Goal: Task Accomplishment & Management: Complete application form

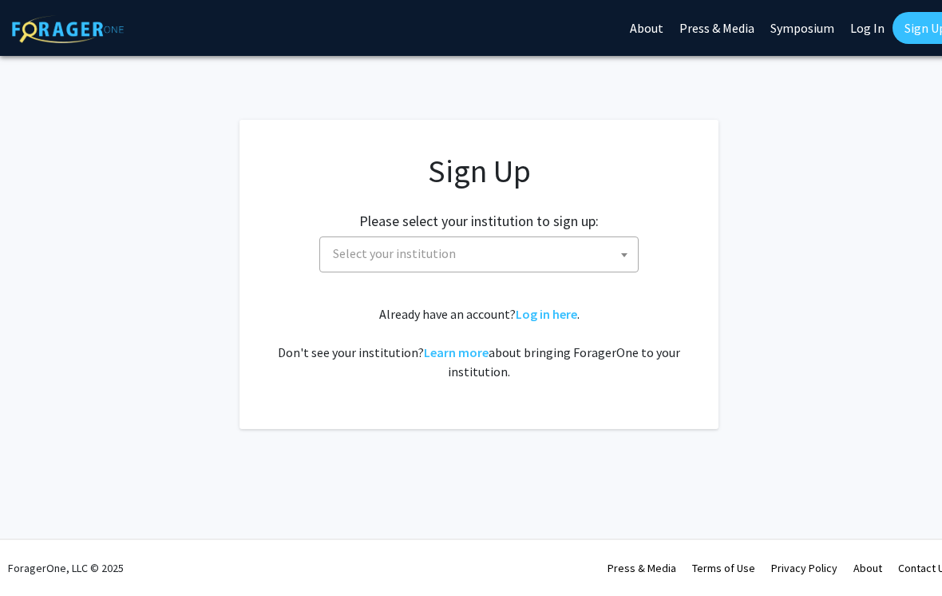
click at [329, 258] on span "Select your institution" at bounding box center [482, 253] width 311 height 33
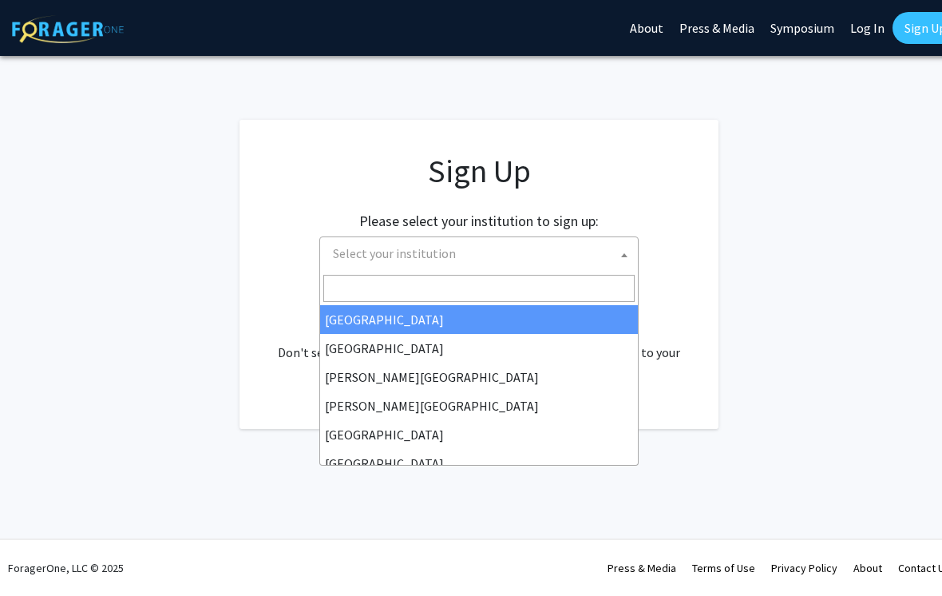
click at [358, 291] on input "Search" at bounding box center [478, 288] width 311 height 27
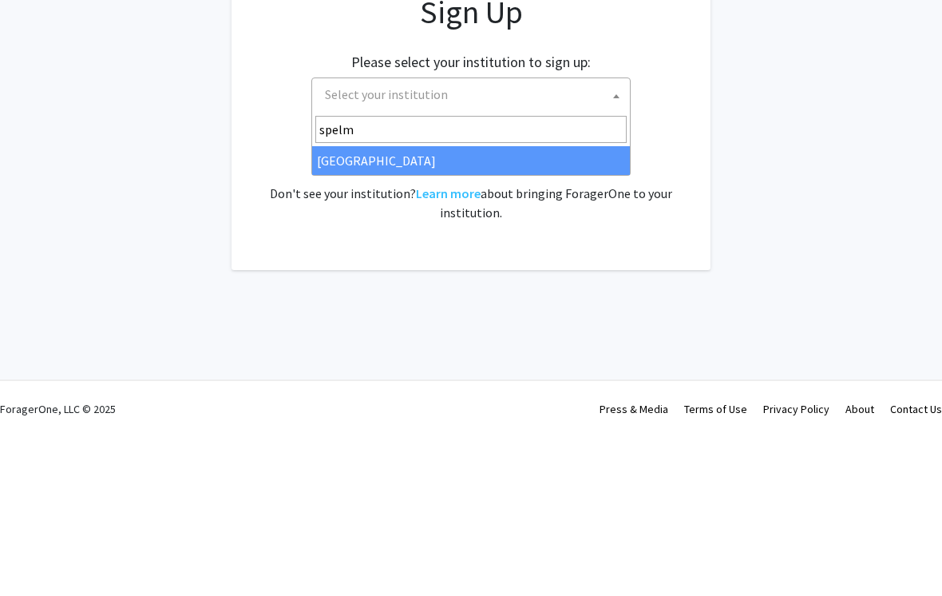
type input "spelma"
select select "4"
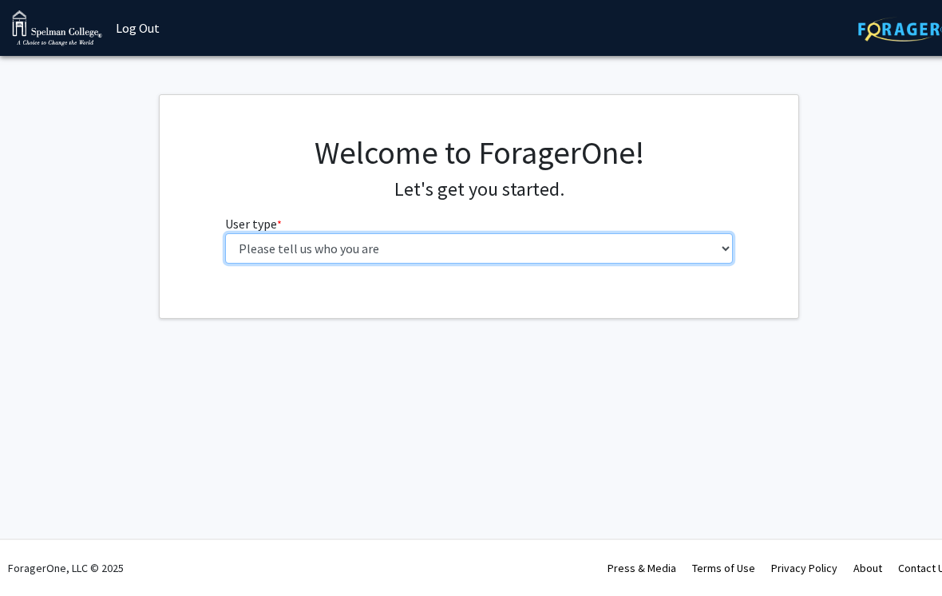
click at [269, 243] on select "Please tell us who you are Undergraduate Student Master's Student Doctoral Cand…" at bounding box center [479, 248] width 509 height 30
select select "1: undergrad"
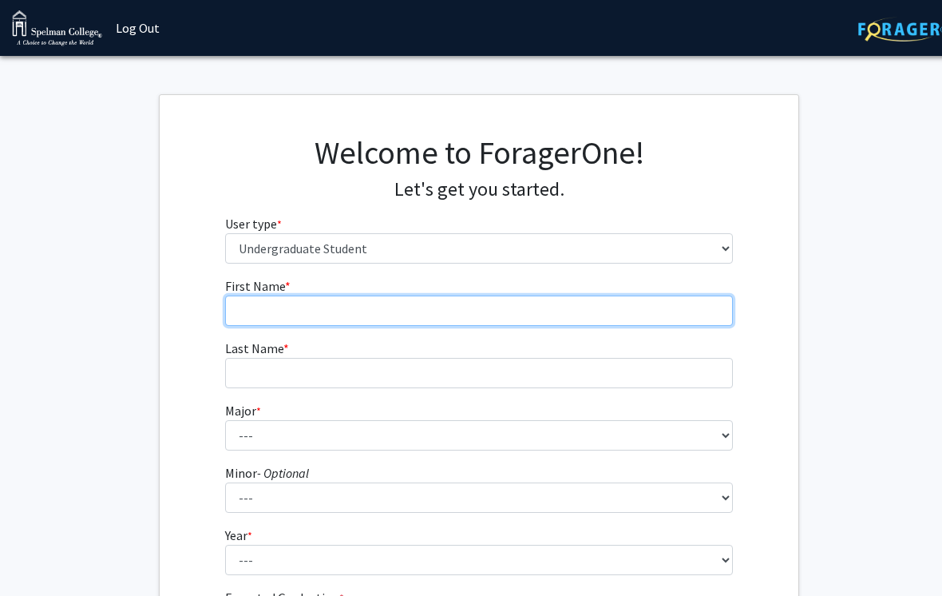
click at [282, 319] on input "First Name * required" at bounding box center [479, 310] width 509 height 30
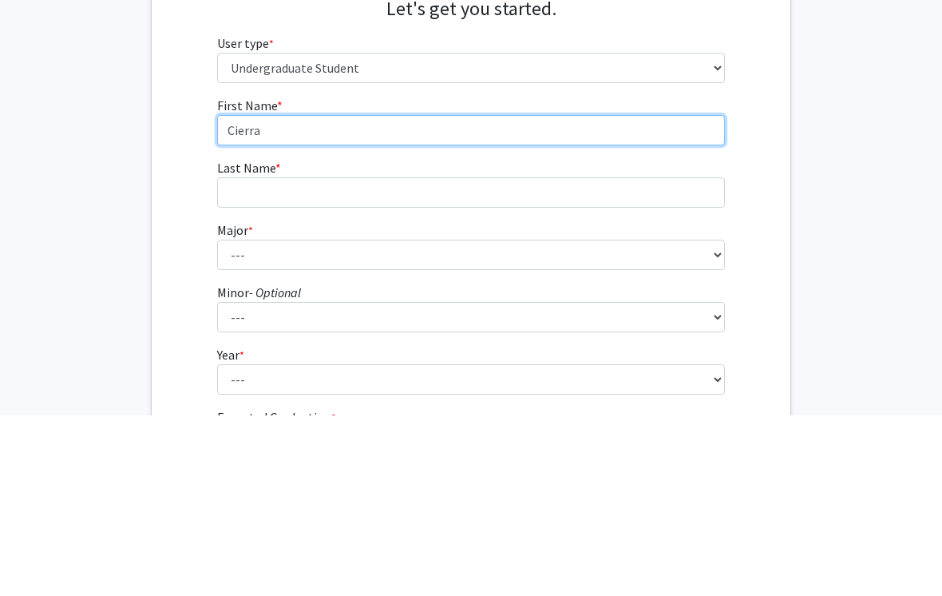
type input "Cierra"
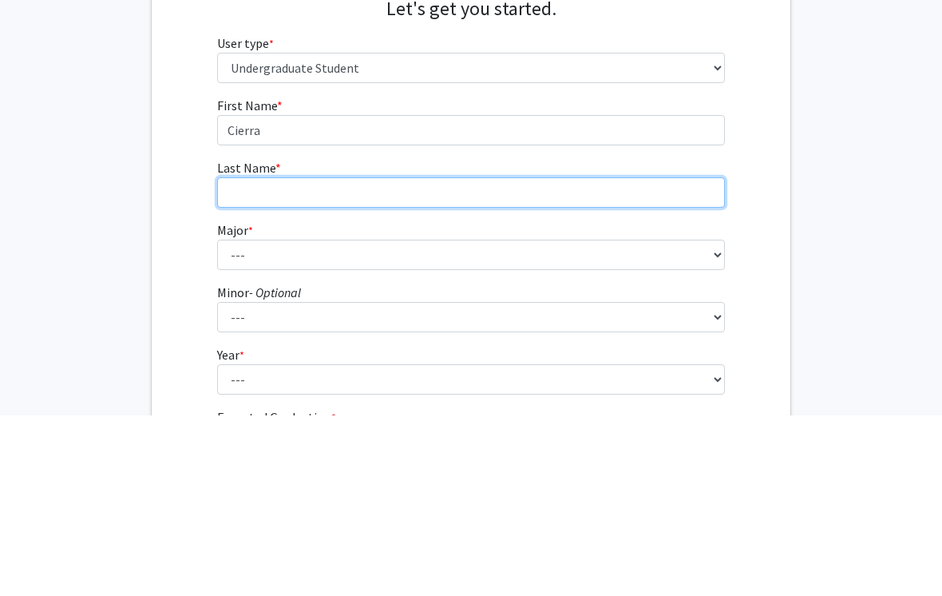
click at [249, 358] on input "Last Name * required" at bounding box center [471, 373] width 509 height 30
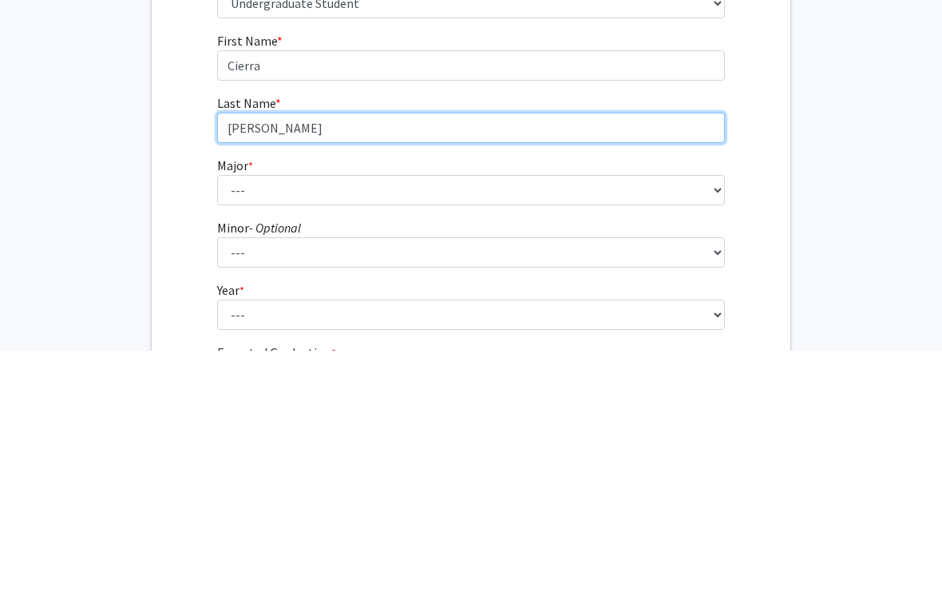
type input "Weaver"
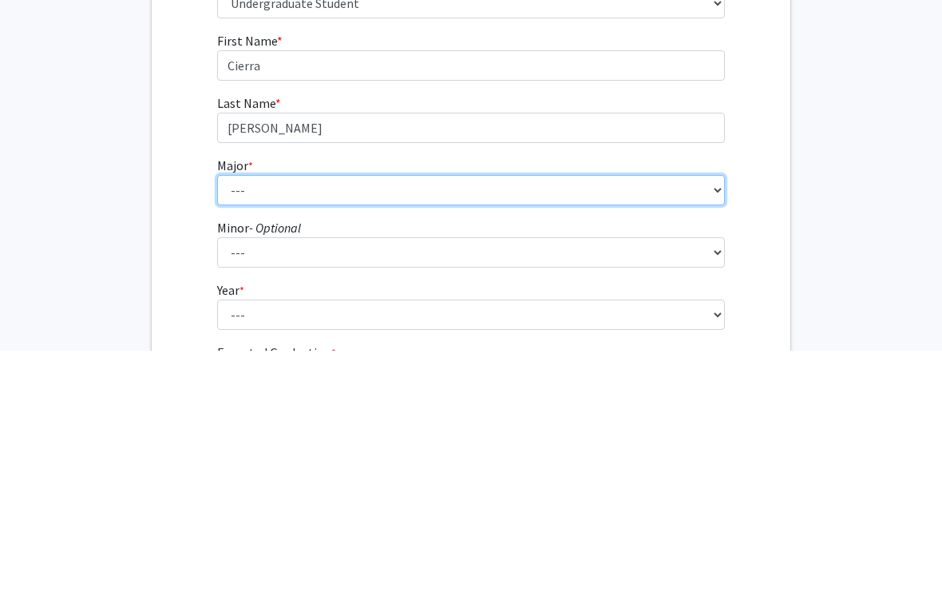
click at [239, 420] on select "--- Art Art History Biochemistry Biology Chemistry Comparative Women’s Studies …" at bounding box center [471, 435] width 509 height 30
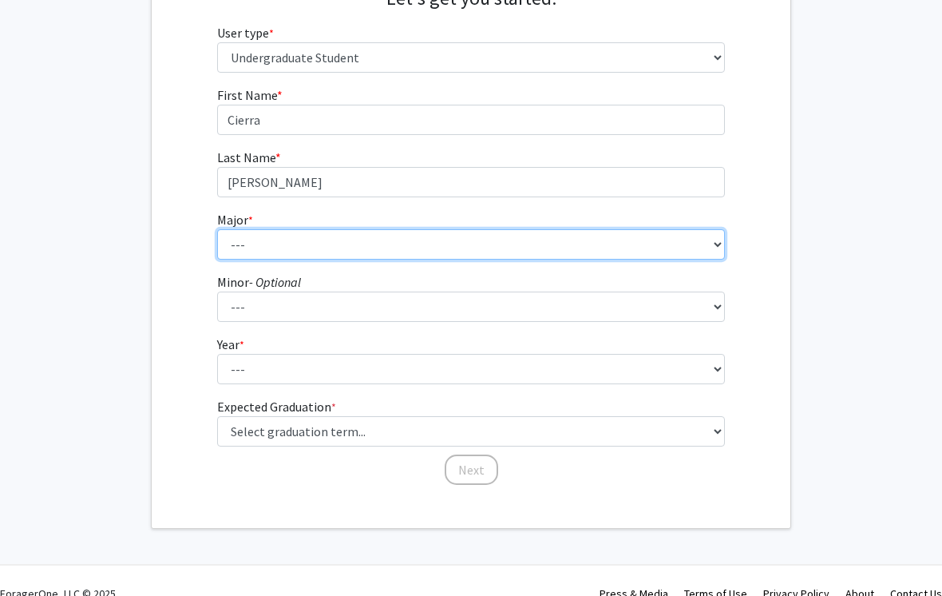
select select "23: 269"
click at [238, 247] on select "--- Art Art History Biochemistry Biology Chemistry Comparative Women’s Studies …" at bounding box center [471, 244] width 509 height 30
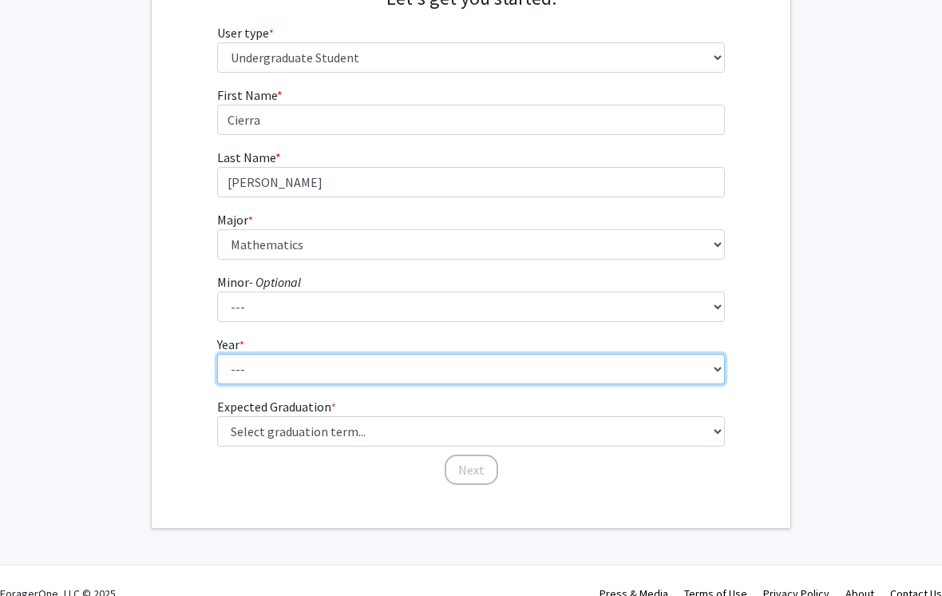
click at [245, 369] on select "--- First-year Sophomore Junior Senior Postbaccalaureate Certificate" at bounding box center [471, 369] width 509 height 30
select select "2: sophomore"
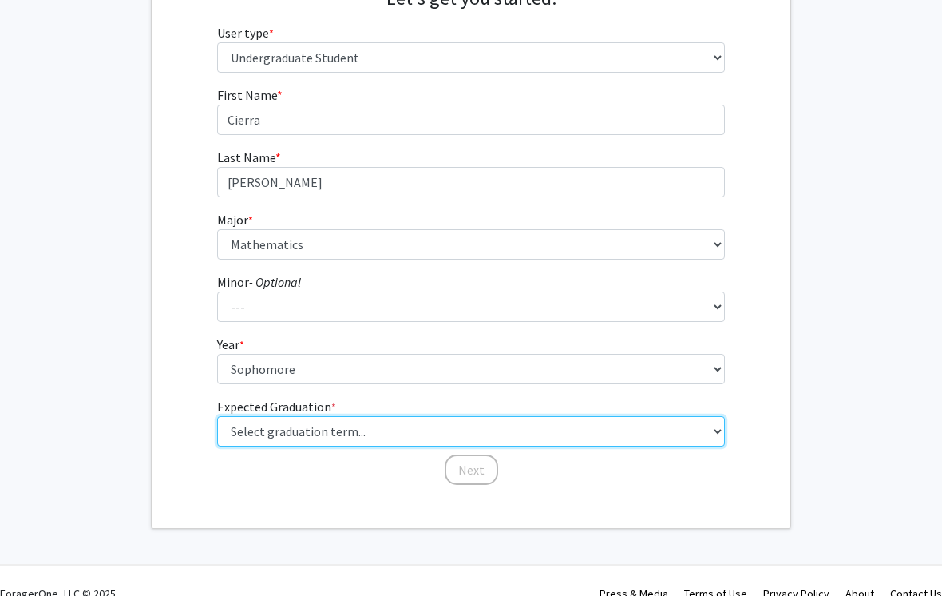
click at [244, 436] on select "Select graduation term... Spring 2025 Summer 2025 Fall 2025 Winter 2025 Spring …" at bounding box center [471, 431] width 509 height 30
select select "13: spring_2028"
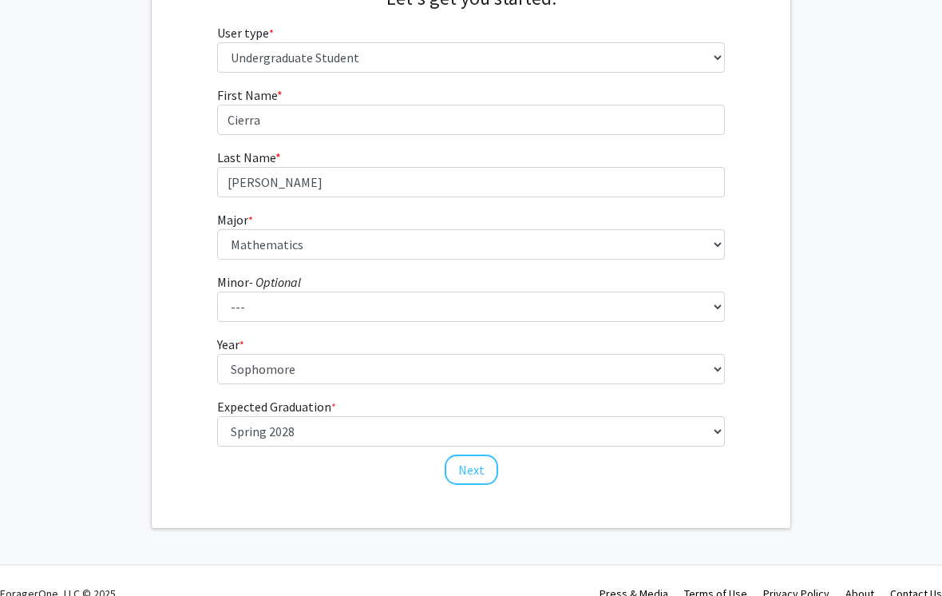
click at [465, 469] on button "Next" at bounding box center [471, 469] width 53 height 30
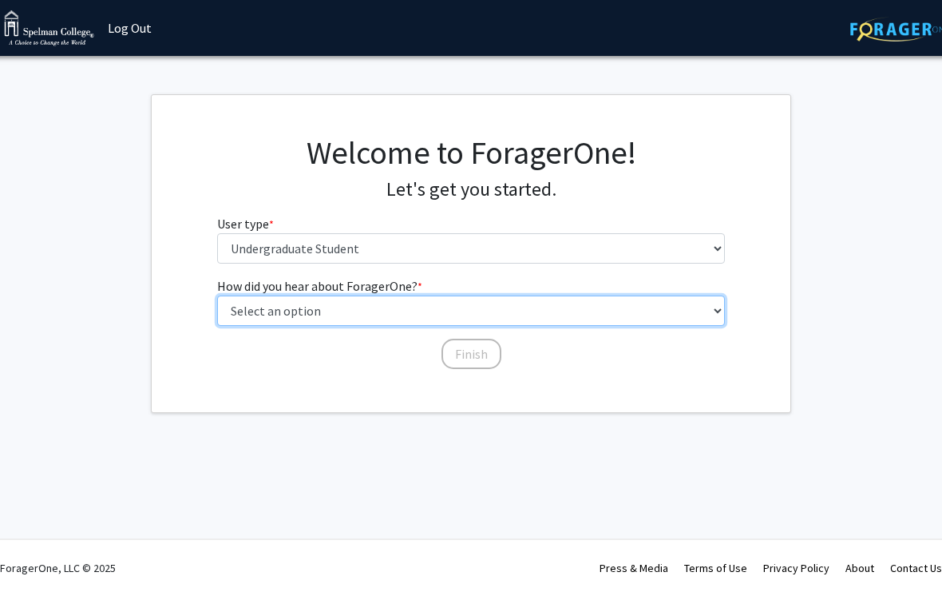
click at [679, 314] on select "Select an option Peer/student recommendation Faculty/staff recommendation Unive…" at bounding box center [471, 310] width 509 height 30
select select "2: faculty_recommendation"
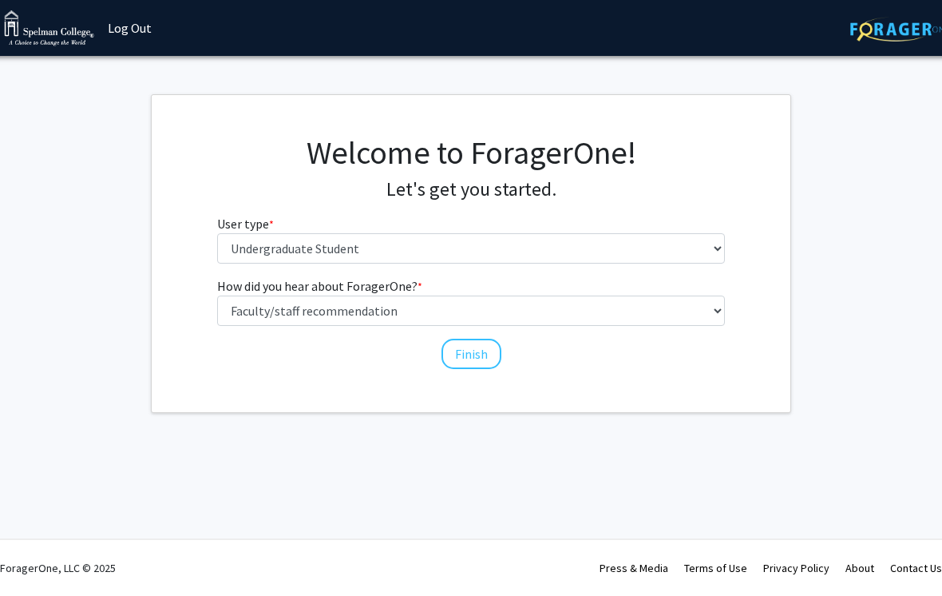
click at [468, 362] on button "Finish" at bounding box center [471, 353] width 60 height 30
